Goal: Transaction & Acquisition: Register for event/course

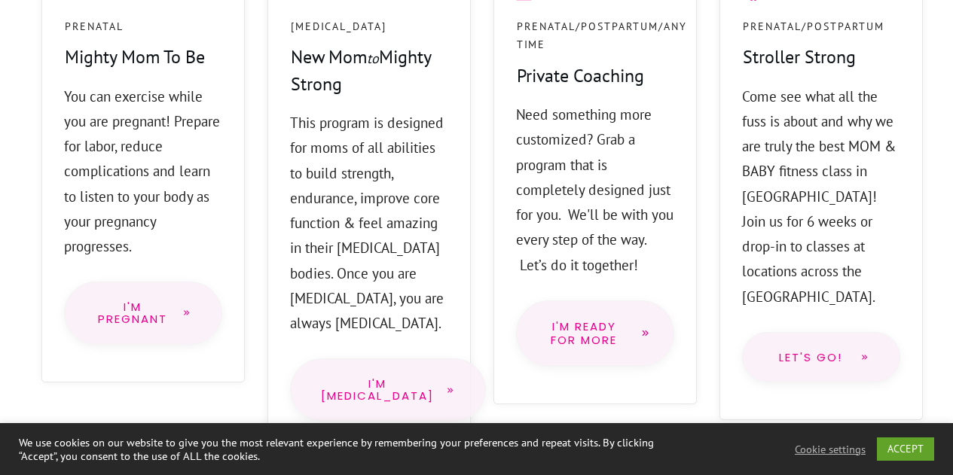
scroll to position [1410, 0]
click at [383, 377] on span "I'm [MEDICAL_DATA]" at bounding box center [377, 388] width 113 height 23
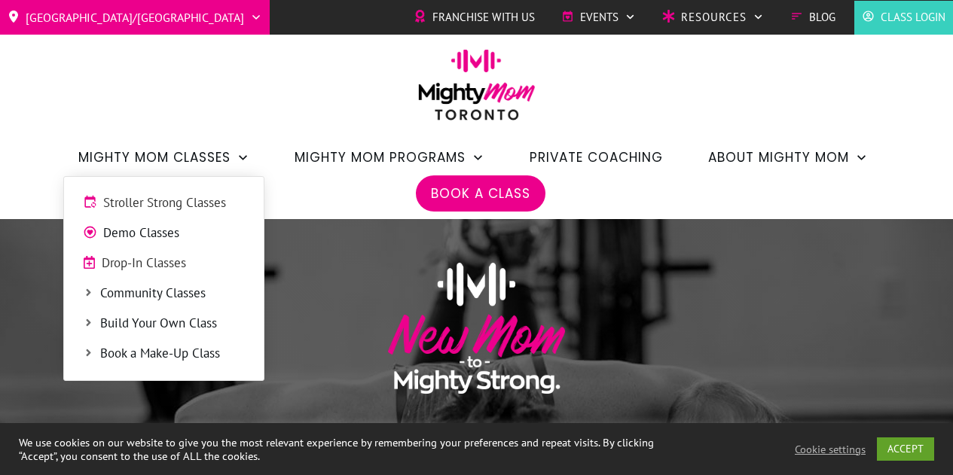
click at [121, 271] on span "Drop-In Classes" at bounding box center [173, 264] width 143 height 20
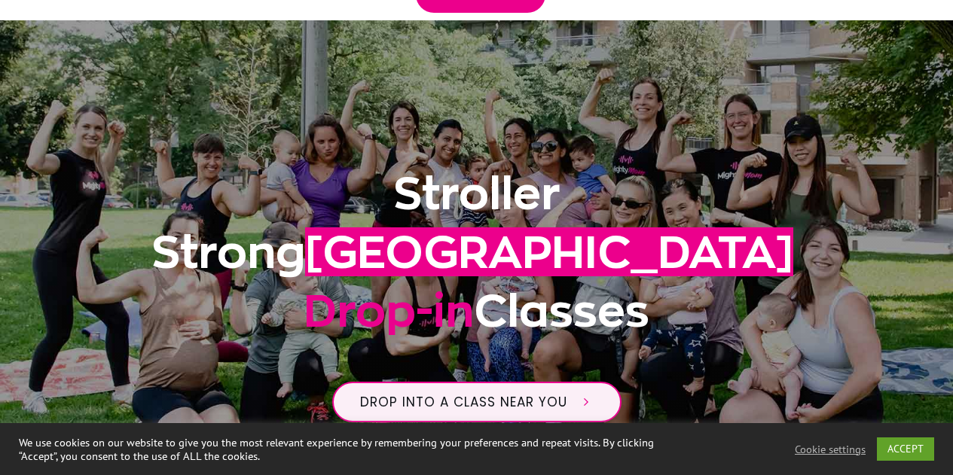
scroll to position [200, 0]
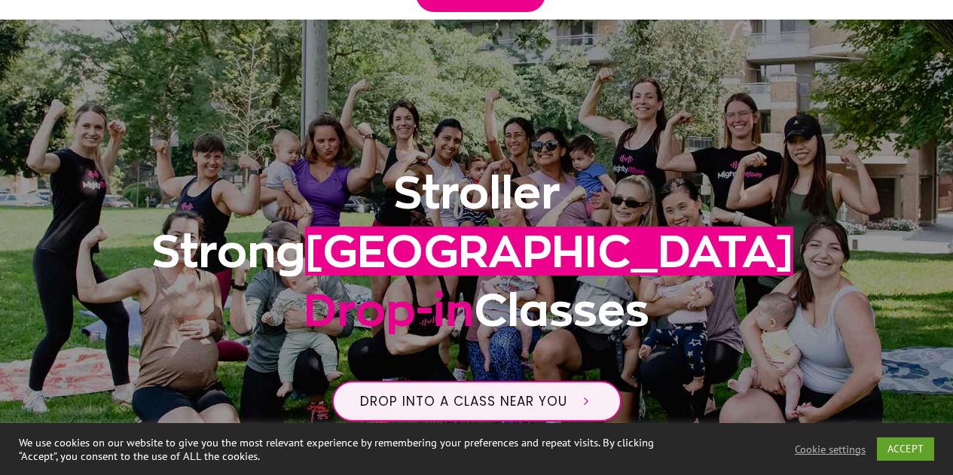
click at [158, 339] on h1 "Stroller Strong Toronto Drop-in Classes" at bounding box center [477, 260] width 812 height 194
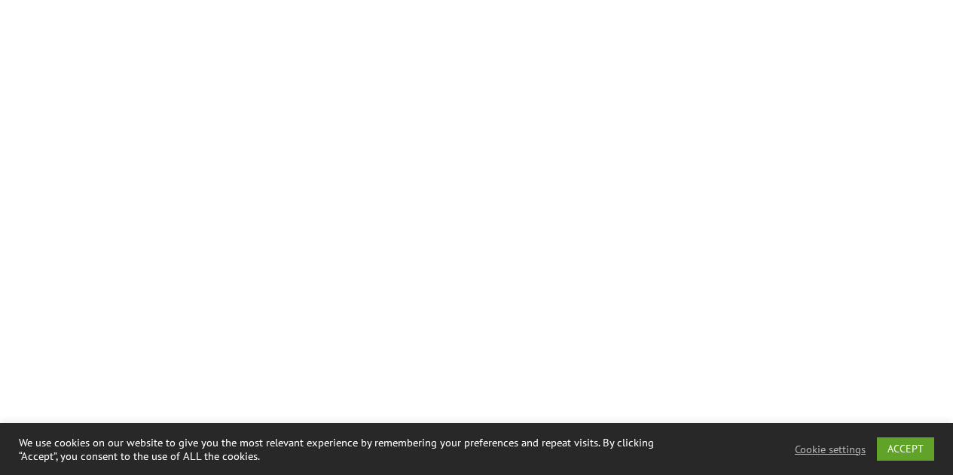
scroll to position [2688, 0]
